Goal: Download file/media

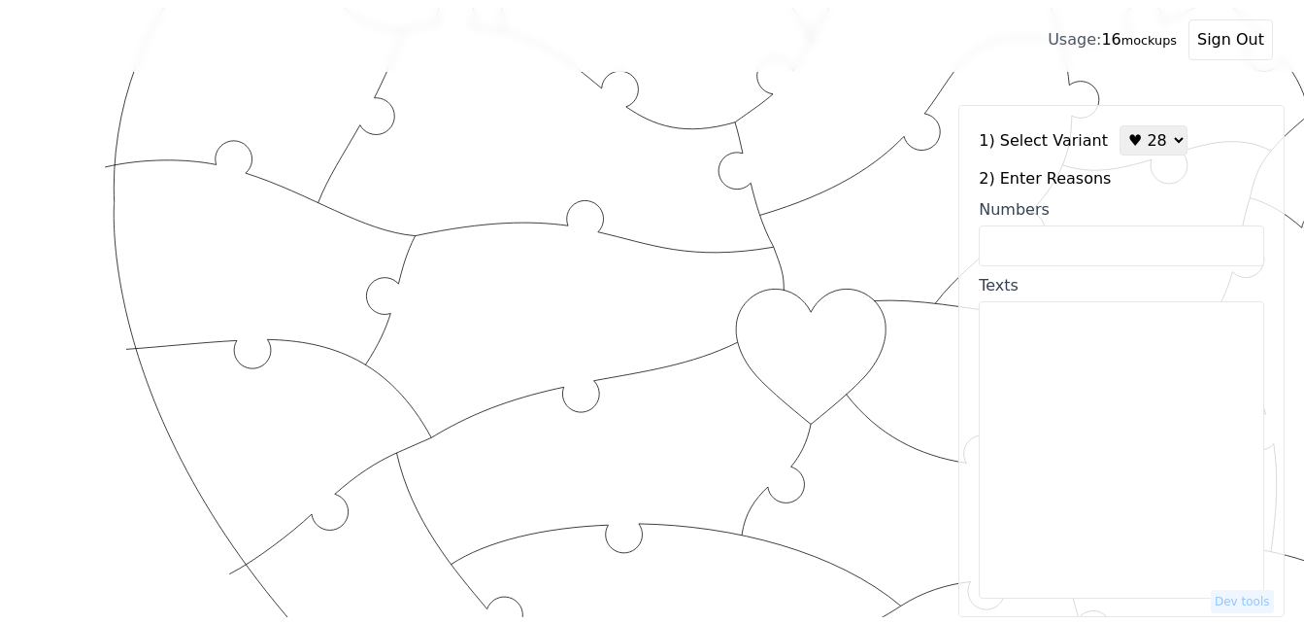
scroll to position [270, 0]
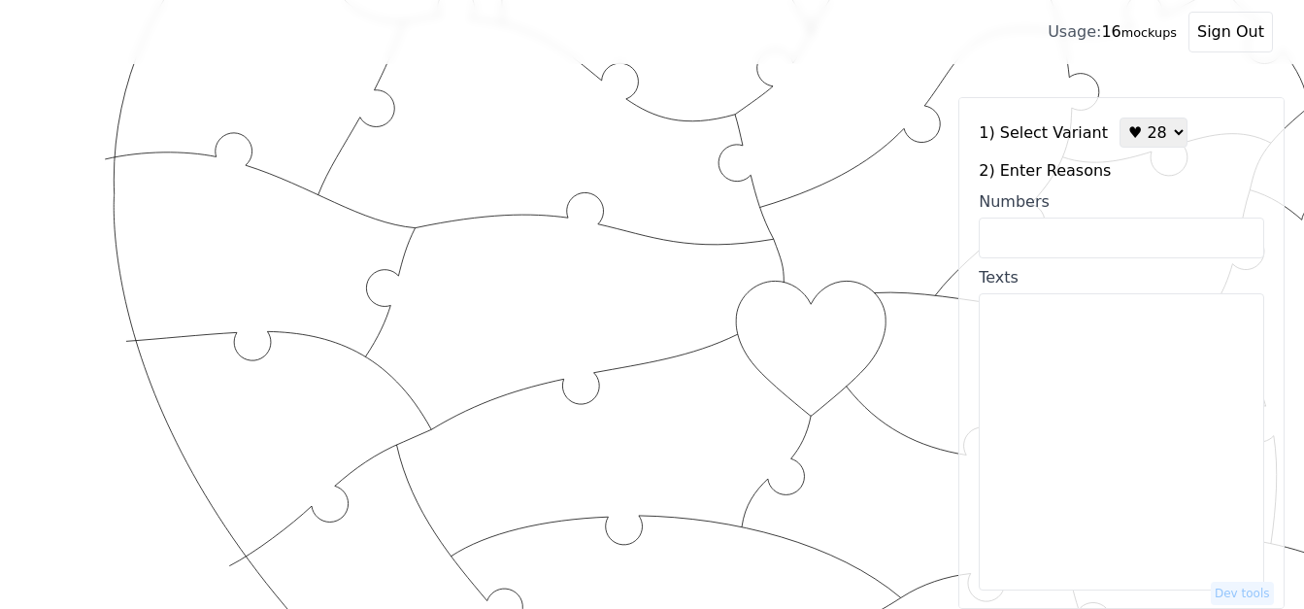
drag, startPoint x: 1137, startPoint y: 129, endPoint x: 1136, endPoint y: 141, distance: 11.7
click at [1137, 129] on select "♥ 12 ♥ 18 ♥ 28 ♥ 40 ♥ 50 ♥ 60 ♥ 70" at bounding box center [1154, 133] width 68 height 30
select select "1"
click at [1120, 118] on select "♥ 12 ♥ 18 ♥ 28 ♥ 40 ♥ 50 ♥ 60 ♥ 70" at bounding box center [1154, 133] width 68 height 30
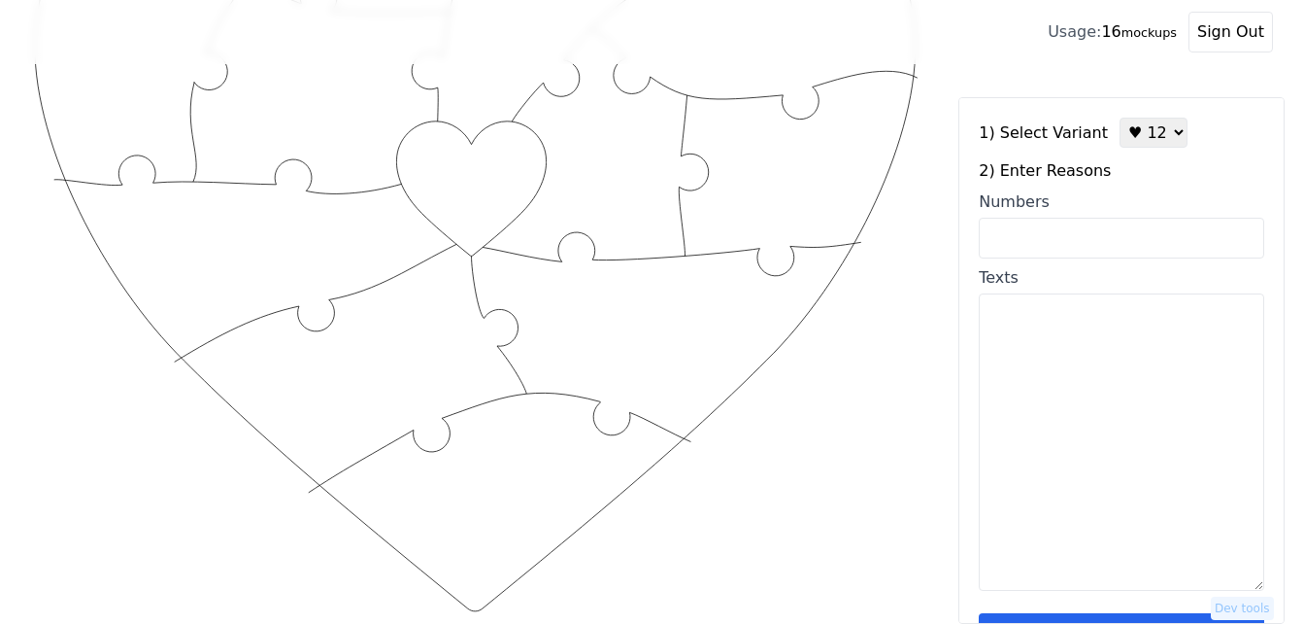
click at [1081, 237] on input "Numbers" at bounding box center [1122, 238] width 286 height 41
paste input "1,11,12,31,34,43,46,49,50,53,54,97"
type input "1,11,12,31,34,43,46,49,50,53,54,97"
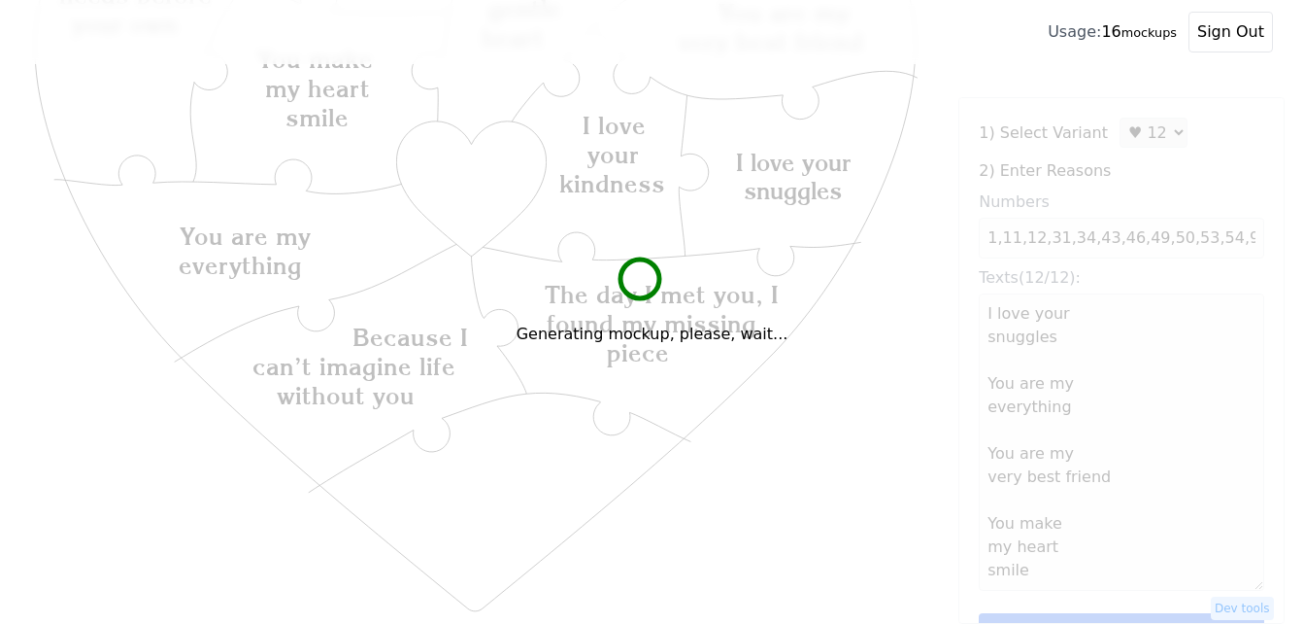
type textarea "I love your snuggles You are my everything You are my very best friend You make…"
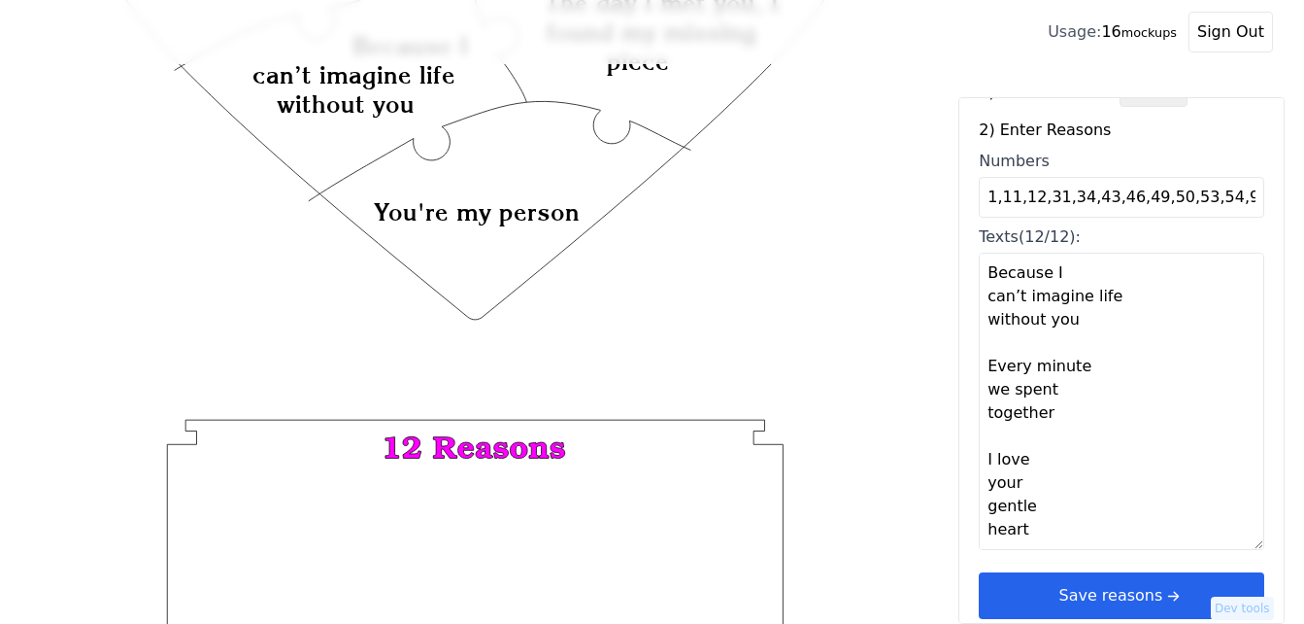
scroll to position [58, 0]
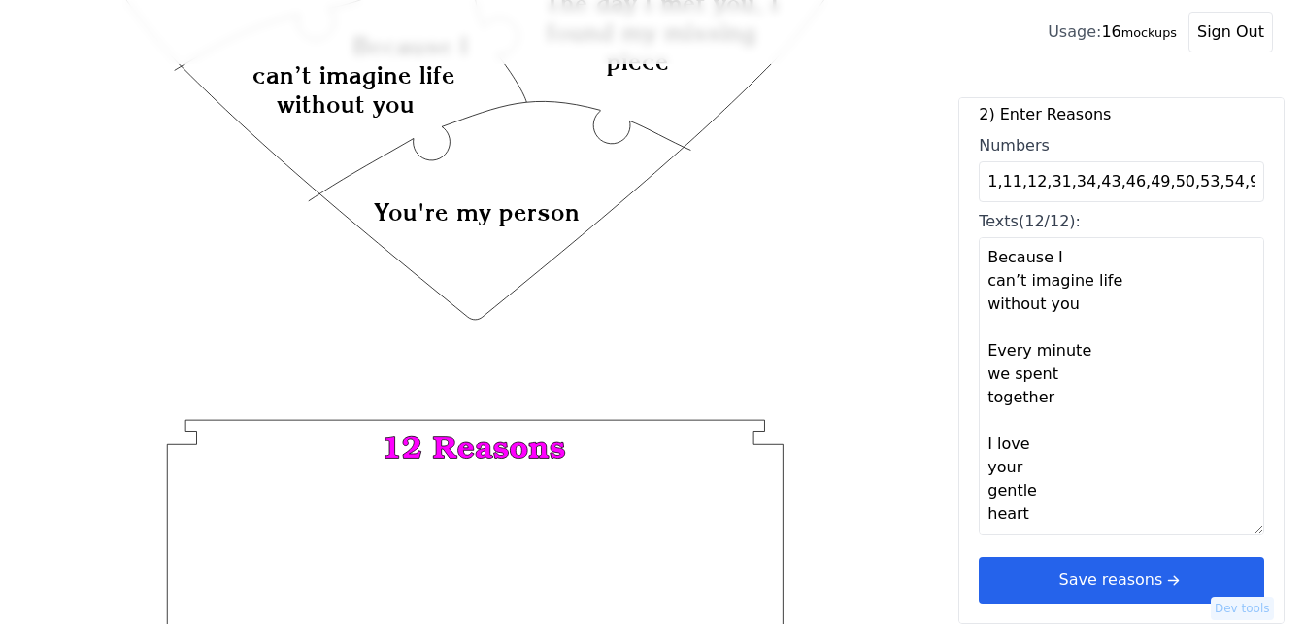
click at [1163, 579] on icon "arrow right short" at bounding box center [1173, 579] width 21 height 21
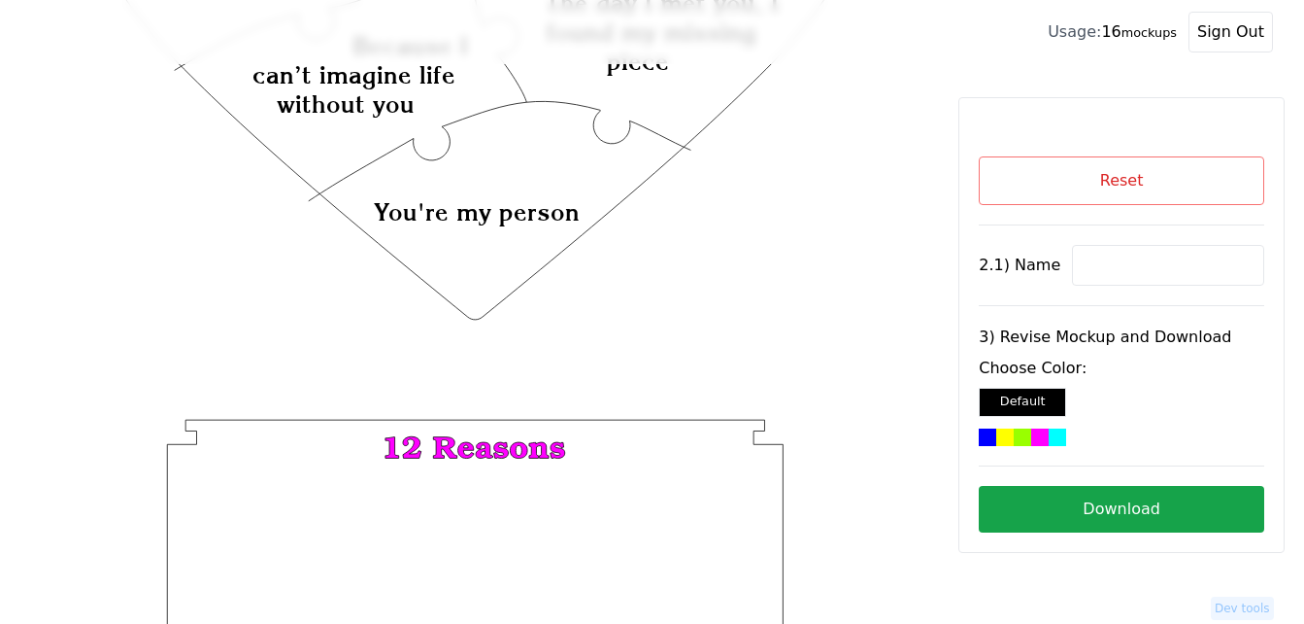
scroll to position [0, 0]
click at [1108, 255] on input at bounding box center [1168, 265] width 192 height 41
paste input "[PERSON_NAME]"
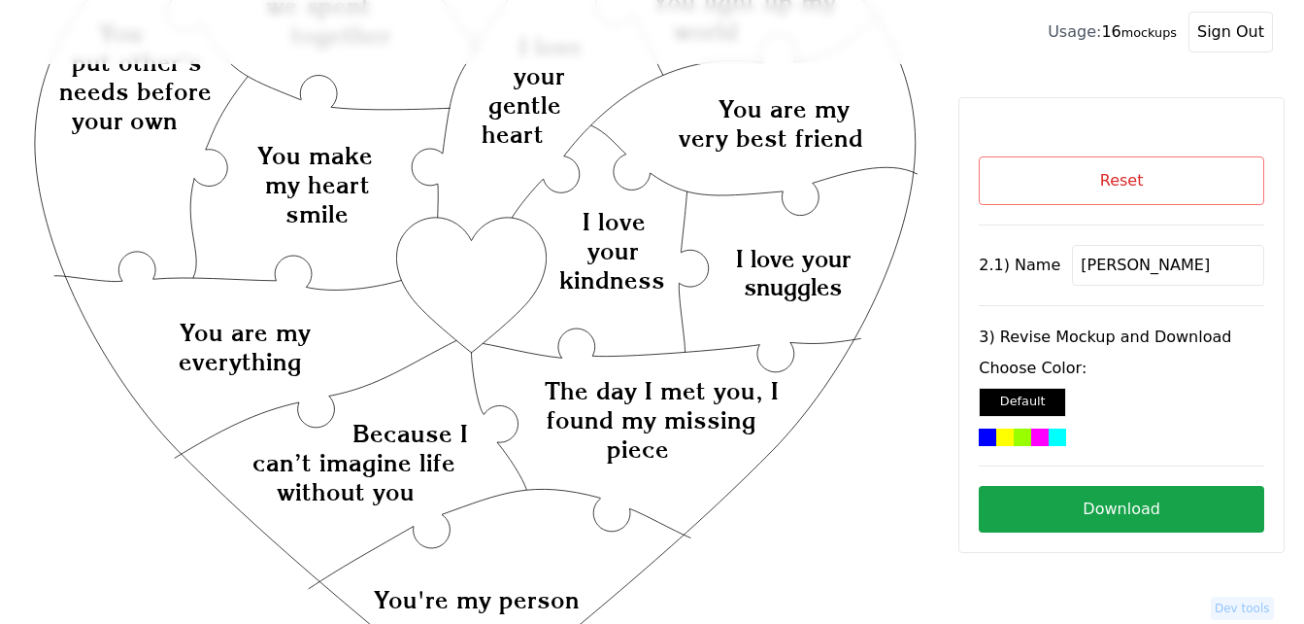
scroll to position [173, 0]
type input "[PERSON_NAME]"
click at [467, 289] on icon "Created with Snap Created with Snap Created with Snap The day I met you, I foun…" at bounding box center [475, 559] width 889 height 1296
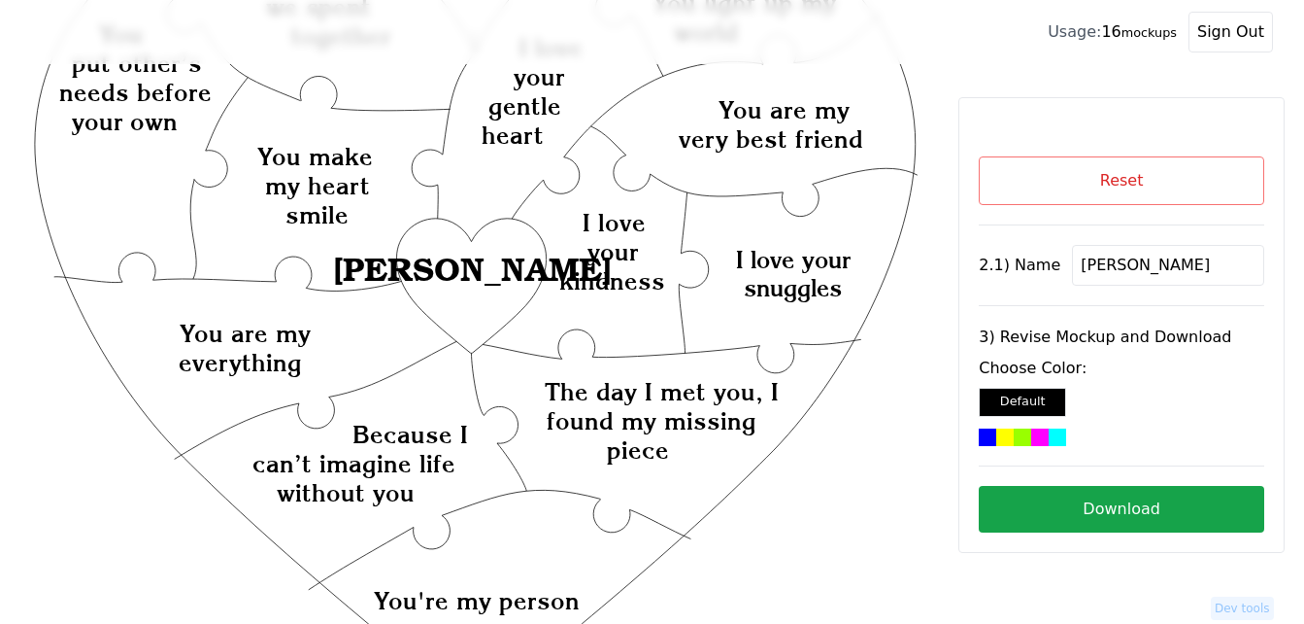
click at [1045, 429] on div at bounding box center [1039, 436] width 17 height 17
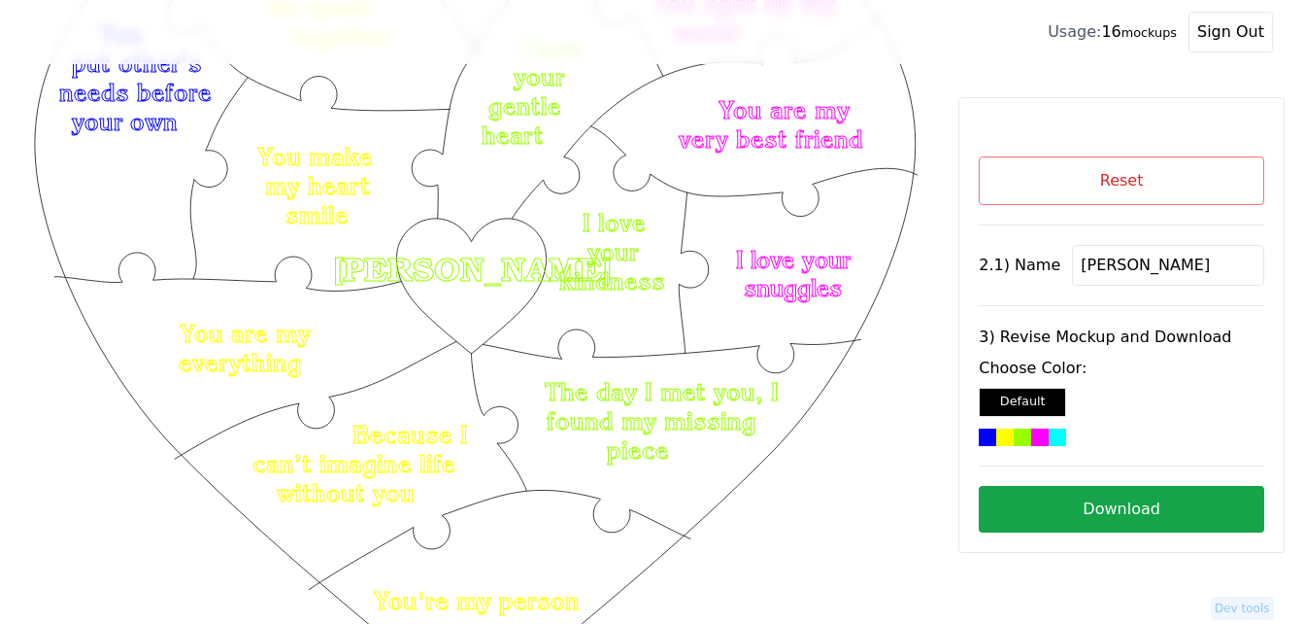
click at [1058, 508] on button "Download" at bounding box center [1122, 509] width 286 height 47
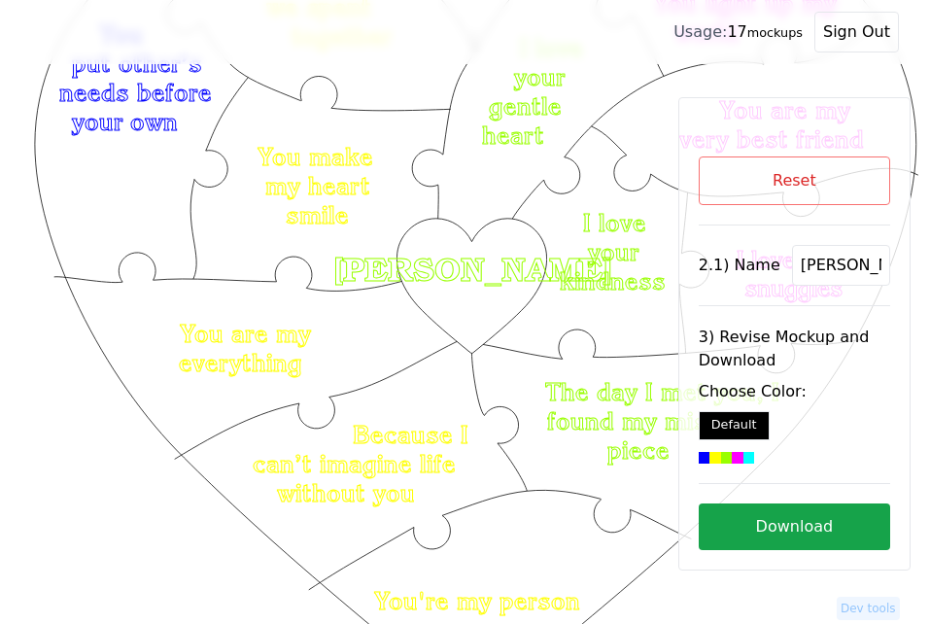
click at [570, 528] on icon "Created with Snap Created with Snap Created with Snap The day I met you, I foun…" at bounding box center [475, 559] width 889 height 1296
